Goal: Information Seeking & Learning: Check status

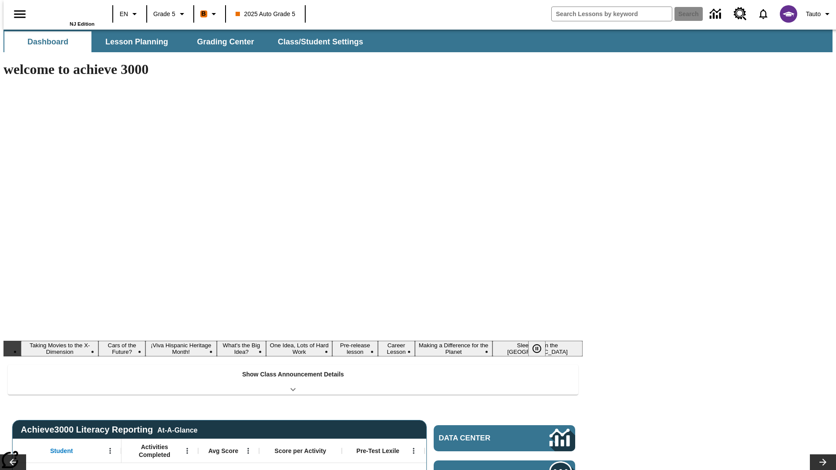
type input "-1"
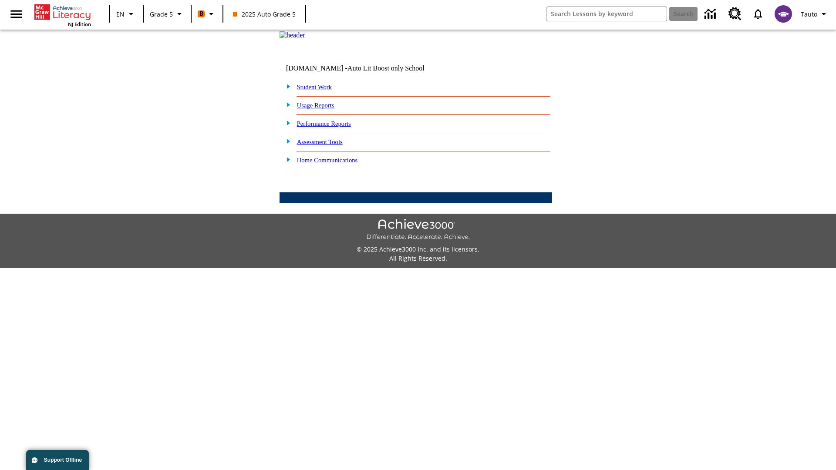
click at [333, 127] on link "Performance Reports" at bounding box center [324, 123] width 54 height 7
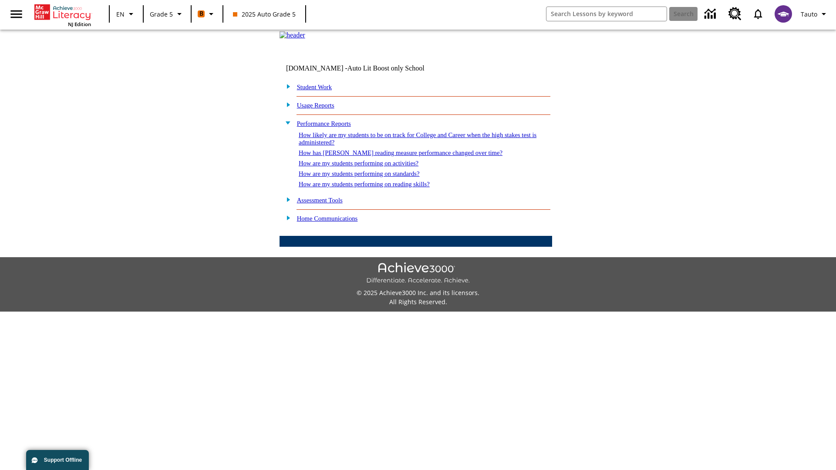
click at [367, 167] on link "How are my students performing on activities?" at bounding box center [359, 163] width 120 height 7
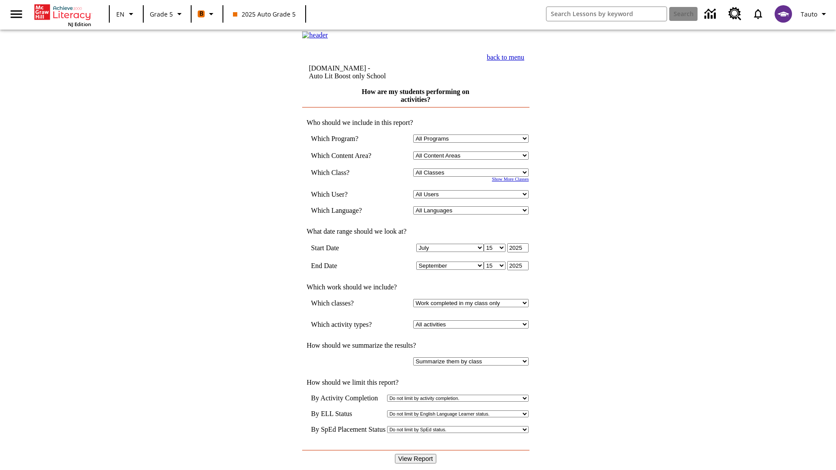
click at [473, 177] on select "Select a Class: All Classes 2025 Auto Grade 5 OL 2025 Auto Grade 6" at bounding box center [470, 173] width 115 height 8
select select "11133131"
